Goal: Information Seeking & Learning: Learn about a topic

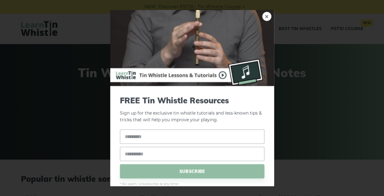
click at [262, 15] on link "×" at bounding box center [266, 16] width 9 height 9
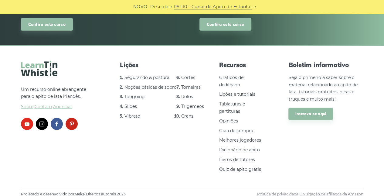
scroll to position [852, 0]
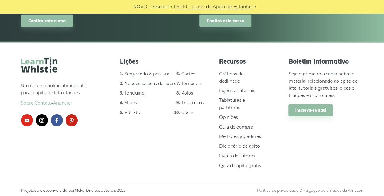
click at [149, 74] on link "Segurando & postura" at bounding box center [146, 73] width 45 height 5
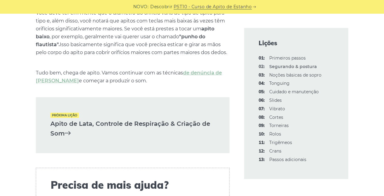
scroll to position [870, 0]
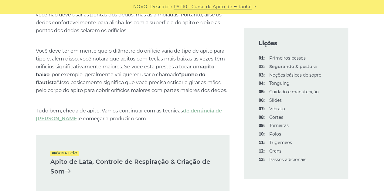
click at [64, 171] on font "Apito de Lata, Controle de Respiração & Criação de Som" at bounding box center [129, 166] width 159 height 17
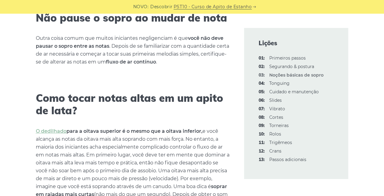
scroll to position [880, 0]
